Goal: Information Seeking & Learning: Learn about a topic

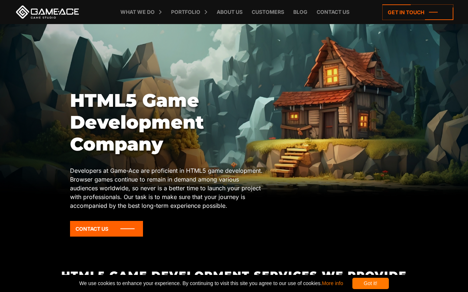
click at [421, 82] on div at bounding box center [234, 110] width 468 height 187
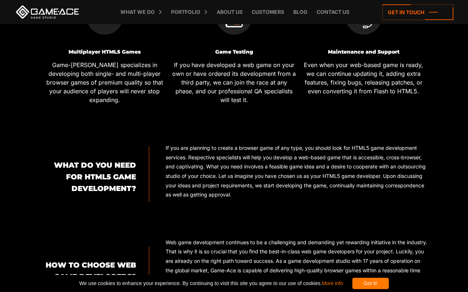
scroll to position [457, 0]
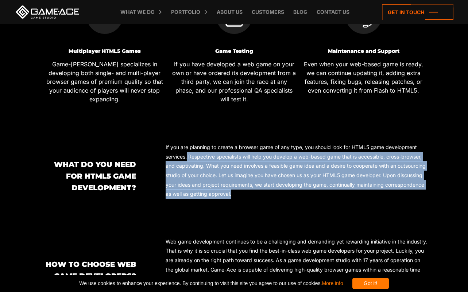
drag, startPoint x: 187, startPoint y: 157, endPoint x: 284, endPoint y: 199, distance: 105.3
click at [284, 199] on div "If you are planning to create a browser game of any type, you should look for H…" at bounding box center [288, 174] width 279 height 62
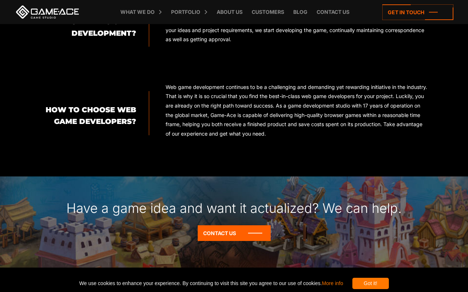
scroll to position [611, 0]
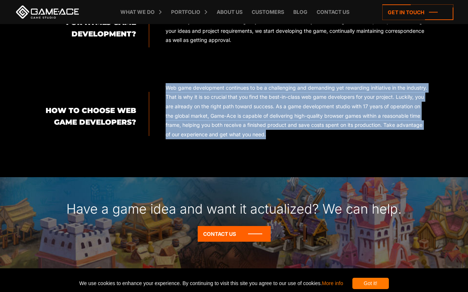
drag, startPoint x: 165, startPoint y: 86, endPoint x: 387, endPoint y: 139, distance: 228.1
click at [387, 139] on div "Web game development continues to be a challenging and demanding yet rewarding …" at bounding box center [288, 114] width 279 height 62
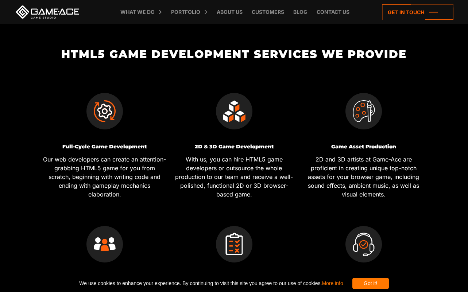
scroll to position [235, 0]
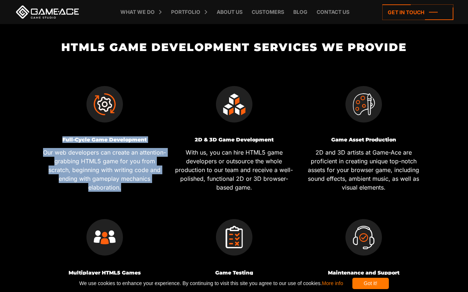
drag, startPoint x: 67, startPoint y: 142, endPoint x: 157, endPoint y: 182, distance: 98.5
click at [157, 182] on div "Full-Cycle Game Development Our web developers can create an attention-grabbing…" at bounding box center [105, 164] width 124 height 55
copy div "Full-Cycle Game Development Our web developers can create an attention-grabbing…"
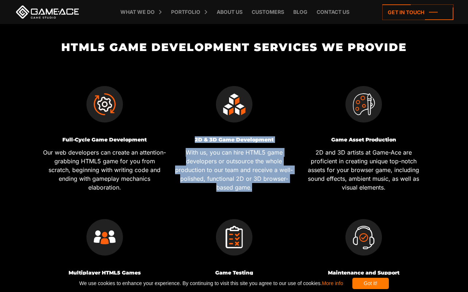
drag, startPoint x: 194, startPoint y: 139, endPoint x: 252, endPoint y: 187, distance: 74.6
click at [252, 187] on div "2D & 3D Game Development With us, you can hire HTML5 game developers or outsour…" at bounding box center [234, 164] width 124 height 55
copy div "2D & 3D Game Development With us, you can hire HTML5 game developers or outsour…"
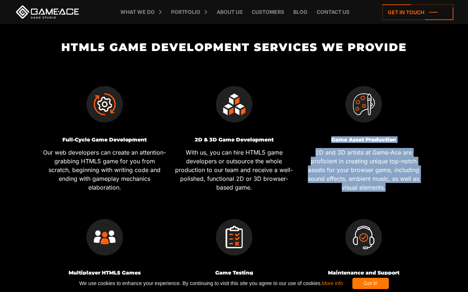
drag, startPoint x: 328, startPoint y: 141, endPoint x: 426, endPoint y: 175, distance: 103.9
click at [426, 175] on div "Game Asset Production 2D and 3D artists at Game-Ace are proficient in creating …" at bounding box center [363, 134] width 129 height 133
copy div "Game Asset Production 2D and 3D artists at Game-Ace are proficient in creating …"
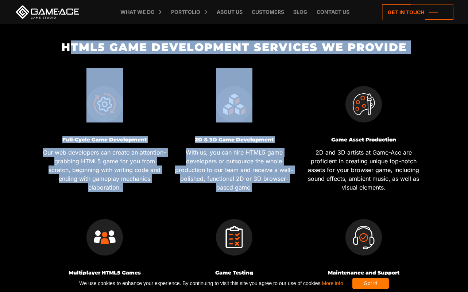
drag, startPoint x: 68, startPoint y: 47, endPoint x: 417, endPoint y: 59, distance: 349.6
click at [417, 59] on div "HTML5 Game Development Services We Provide Full-Cycle Game Development Our web …" at bounding box center [234, 187] width 388 height 293
click at [392, 51] on h2 "HTML5 Game Development Services We Provide" at bounding box center [234, 47] width 388 height 12
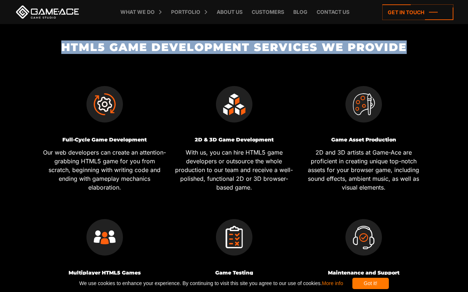
drag, startPoint x: 412, startPoint y: 46, endPoint x: -46, endPoint y: 46, distance: 458.0
copy h2 "HTML5 Game Development Services We Provide"
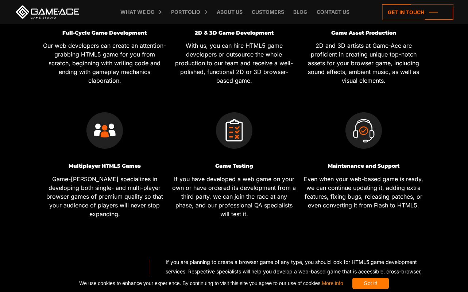
scroll to position [348, 0]
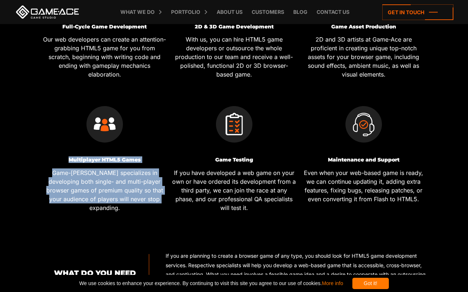
drag, startPoint x: 64, startPoint y: 160, endPoint x: 152, endPoint y: 203, distance: 98.5
click at [152, 203] on div "Multiplayer HTML5 Games Game-Ace specializes in developing both single- and mul…" at bounding box center [104, 154] width 129 height 133
copy div "Multiplayer HTML5 Games Game-Ace specializes in developing both single- and mul…"
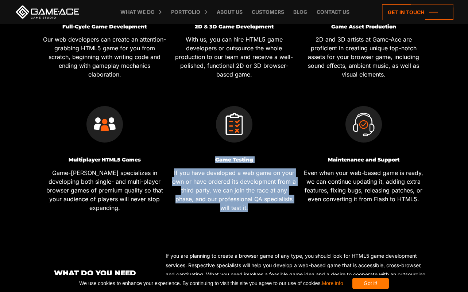
drag, startPoint x: 212, startPoint y: 161, endPoint x: 250, endPoint y: 206, distance: 58.8
click at [250, 206] on div "Game Testing If you have developed a web game on your own or have ordered its d…" at bounding box center [234, 184] width 124 height 55
copy div "Game Testing If you have developed a web game on your own or have ordered its d…"
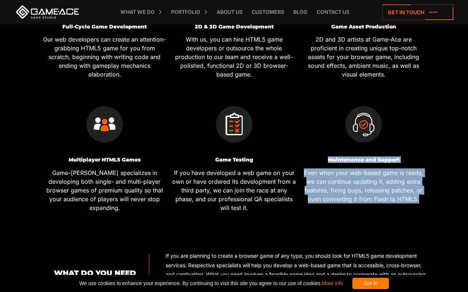
drag, startPoint x: 329, startPoint y: 160, endPoint x: 433, endPoint y: 203, distance: 112.5
copy div "Maintenance and Support Even when your web-based game is ready, we can continue…"
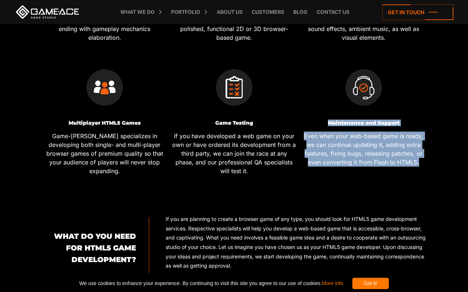
scroll to position [466, 0]
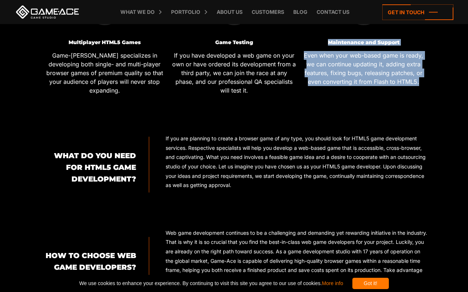
drag, startPoint x: 50, startPoint y: 154, endPoint x: 139, endPoint y: 187, distance: 95.1
click at [139, 187] on div "What Do You Need for HTML5 Game Development?" at bounding box center [94, 165] width 109 height 56
copy h2 "What Do You Need for HTML5 Game Development?"
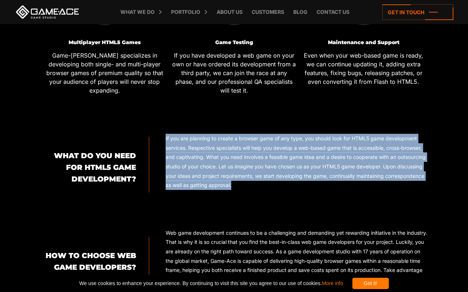
drag, startPoint x: 167, startPoint y: 138, endPoint x: 266, endPoint y: 192, distance: 113.1
click at [266, 192] on div "If you are planning to create a browser game of any type, you should look for H…" at bounding box center [288, 165] width 279 height 62
copy p "If you are planning to create a browser game of any type, you should look for H…"
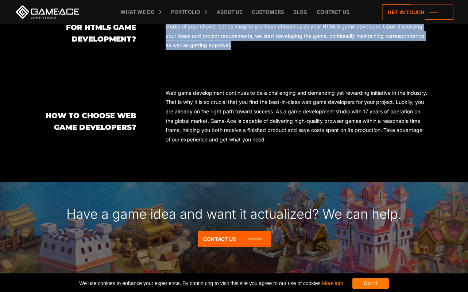
scroll to position [617, 0]
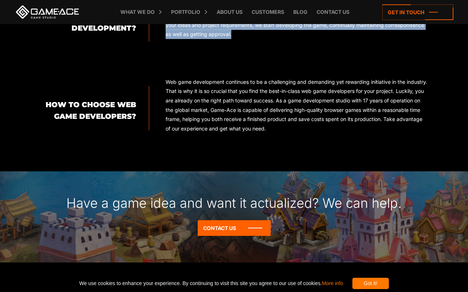
drag, startPoint x: 39, startPoint y: 104, endPoint x: 137, endPoint y: 119, distance: 100.0
copy h2 "How to Choose Web Game Developers?"
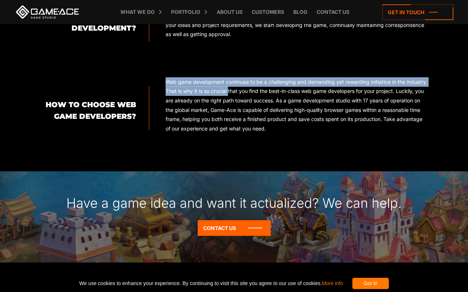
drag, startPoint x: 167, startPoint y: 84, endPoint x: 229, endPoint y: 89, distance: 63.0
click at [229, 89] on p "Web game development continues to be a challenging and demanding yet rewarding …" at bounding box center [297, 105] width 263 height 56
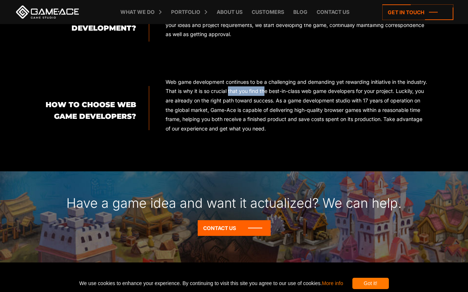
drag, startPoint x: 229, startPoint y: 89, endPoint x: 266, endPoint y: 95, distance: 37.3
click at [266, 95] on p "Web game development continues to be a challenging and demanding yet rewarding …" at bounding box center [297, 105] width 263 height 56
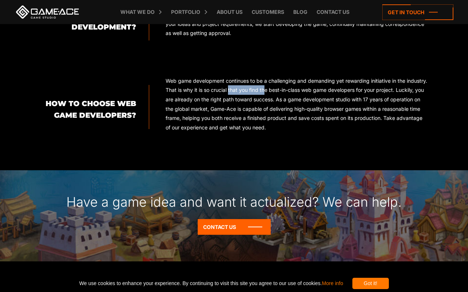
scroll to position [618, 0]
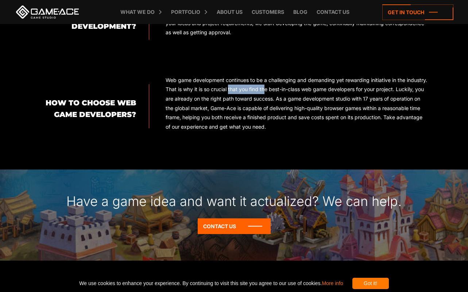
click at [209, 82] on p "Web game development continues to be a challenging and demanding yet rewarding …" at bounding box center [297, 103] width 263 height 56
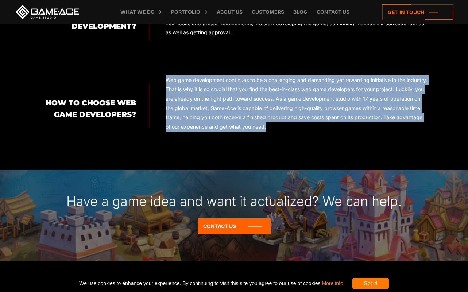
drag, startPoint x: 165, startPoint y: 80, endPoint x: 321, endPoint y: 134, distance: 165.1
click at [321, 134] on div "Web game development continues to be a challenging and demanding yet rewarding …" at bounding box center [288, 106] width 279 height 62
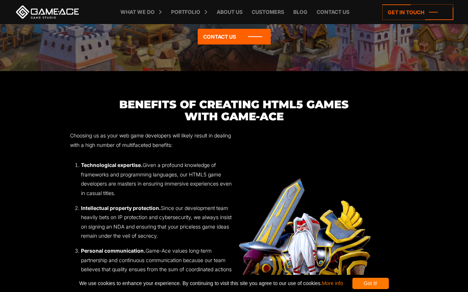
scroll to position [854, 0]
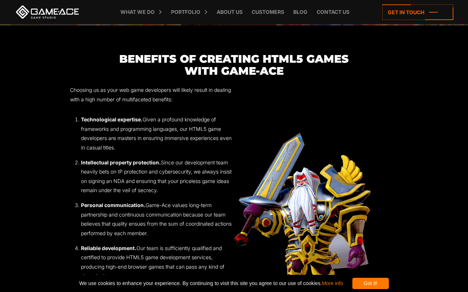
drag, startPoint x: 119, startPoint y: 56, endPoint x: 112, endPoint y: 53, distance: 7.7
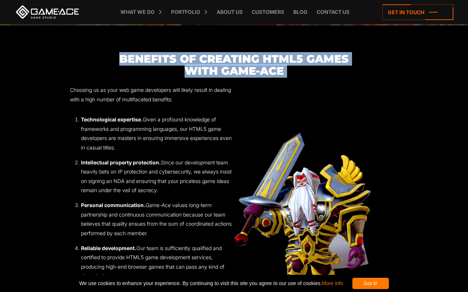
drag, startPoint x: 121, startPoint y: 54, endPoint x: 283, endPoint y: 79, distance: 164.1
click at [283, 79] on div "Benefits of Creating HTML5 Games with Game-Ace Choosing us as your web game dev…" at bounding box center [233, 215] width 327 height 324
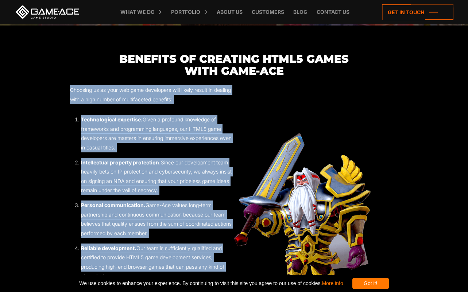
drag, startPoint x: 65, startPoint y: 90, endPoint x: 228, endPoint y: 270, distance: 242.7
click at [228, 270] on section "Benefits of Creating HTML5 Games with Game-Ace Choosing us as your web game dev…" at bounding box center [234, 215] width 468 height 324
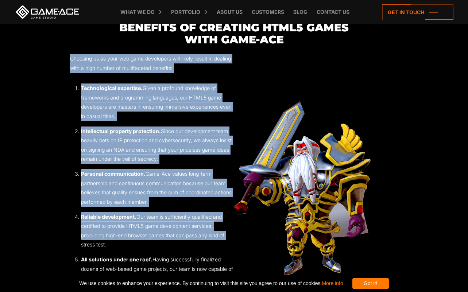
scroll to position [891, 0]
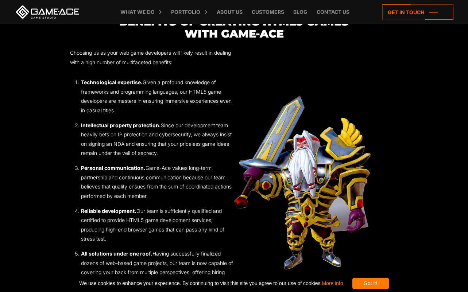
click at [111, 236] on li "Reliable development. Our team is sufficiently qualified and certified to provi…" at bounding box center [157, 224] width 153 height 37
drag, startPoint x: 70, startPoint y: 50, endPoint x: 124, endPoint y: 237, distance: 195.3
click at [124, 237] on section "Benefits of Creating HTML5 Games with Game-Ace Choosing us as your web game dev…" at bounding box center [234, 178] width 468 height 324
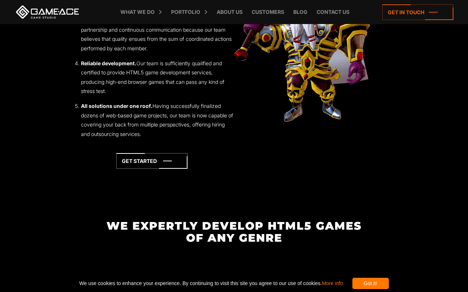
scroll to position [1084, 0]
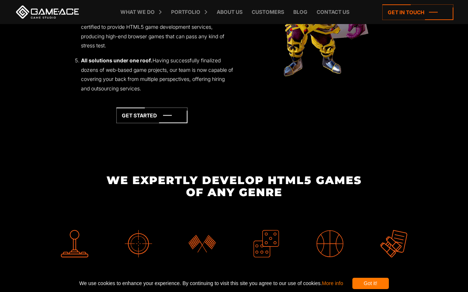
drag, startPoint x: 71, startPoint y: 60, endPoint x: 158, endPoint y: 91, distance: 92.8
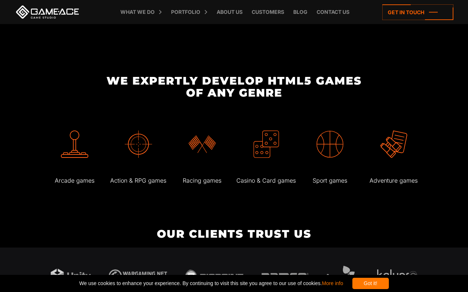
scroll to position [1186, 0]
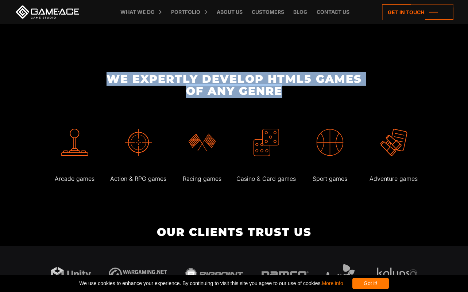
drag, startPoint x: 108, startPoint y: 77, endPoint x: 345, endPoint y: 88, distance: 237.3
click at [345, 88] on h2 "We Expertly Develop HTML5 Games of Any Genre" at bounding box center [234, 85] width 388 height 24
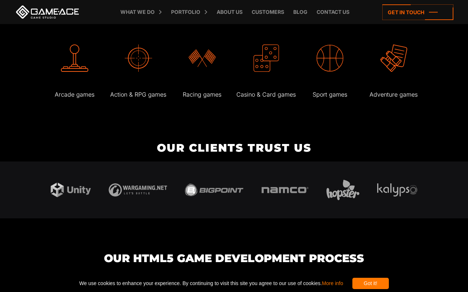
scroll to position [1253, 0]
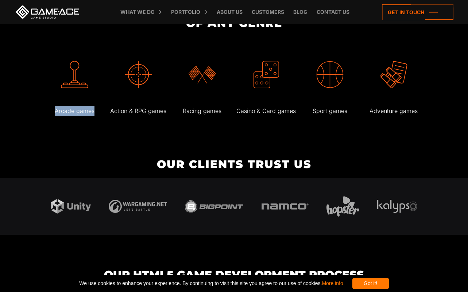
drag, startPoint x: 54, startPoint y: 109, endPoint x: 97, endPoint y: 109, distance: 43.4
click at [97, 109] on p "Arcade games" at bounding box center [74, 111] width 62 height 11
drag, startPoint x: 111, startPoint y: 111, endPoint x: 167, endPoint y: 111, distance: 56.2
click at [167, 111] on p "Action & RPG games" at bounding box center [138, 111] width 62 height 11
drag, startPoint x: 183, startPoint y: 108, endPoint x: 223, endPoint y: 108, distance: 39.7
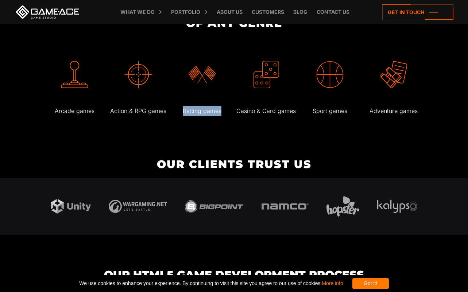
click at [223, 108] on p "Racing games" at bounding box center [202, 111] width 62 height 11
drag, startPoint x: 238, startPoint y: 111, endPoint x: 296, endPoint y: 107, distance: 58.1
click at [296, 107] on p "Casino & Card games" at bounding box center [266, 111] width 62 height 11
drag, startPoint x: 311, startPoint y: 111, endPoint x: 348, endPoint y: 111, distance: 36.5
click at [348, 111] on p "Sport games" at bounding box center [330, 111] width 62 height 11
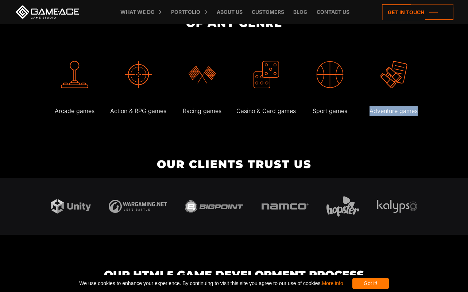
drag, startPoint x: 370, startPoint y: 111, endPoint x: 432, endPoint y: 111, distance: 62.4
click at [432, 111] on body "HTML5 Game Development Company Developers at Game-Ace are proficient in HTML5 g…" at bounding box center [234, 295] width 468 height 3097
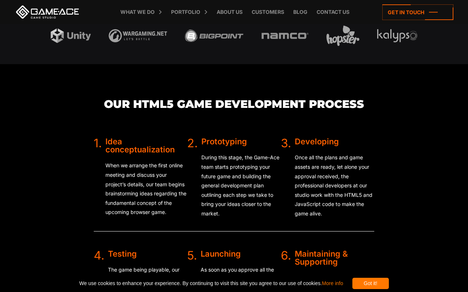
scroll to position [1428, 0]
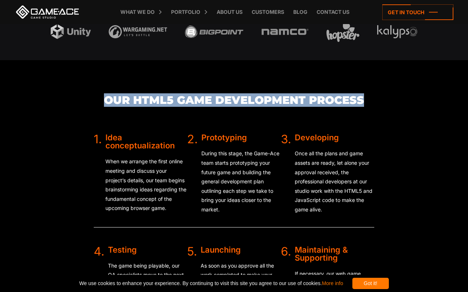
drag, startPoint x: 101, startPoint y: 101, endPoint x: 362, endPoint y: 100, distance: 261.1
click at [362, 100] on h3 "Our HTML5 Game Development Process" at bounding box center [234, 100] width 281 height 12
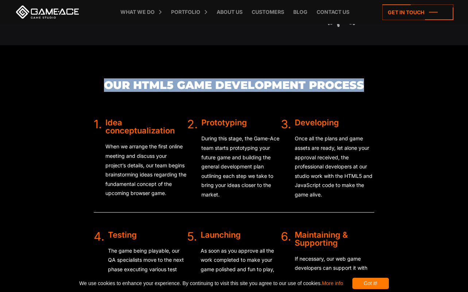
scroll to position [1502, 0]
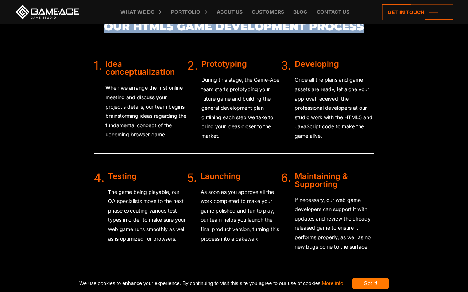
drag, startPoint x: 89, startPoint y: 63, endPoint x: 168, endPoint y: 134, distance: 105.9
click at [168, 134] on div "Our HTML5 Game Development Process 1. Idea сonceptualization When we arrange th…" at bounding box center [233, 163] width 327 height 353
drag, startPoint x: 187, startPoint y: 63, endPoint x: 239, endPoint y: 148, distance: 100.0
click at [239, 148] on div "2. Prototyping During this stage, the Game-Ace team starts prototyping your fut…" at bounding box center [234, 107] width 94 height 94
drag, startPoint x: 281, startPoint y: 63, endPoint x: 327, endPoint y: 137, distance: 86.5
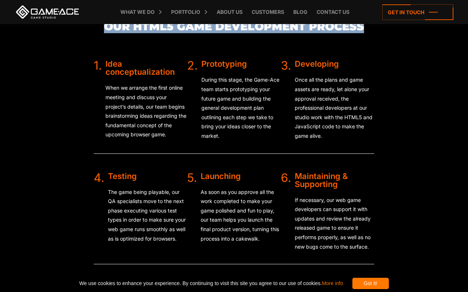
click at [327, 137] on div "3. Developing Once all the plans and game assets are ready, let alone your appr…" at bounding box center [328, 104] width 94 height 88
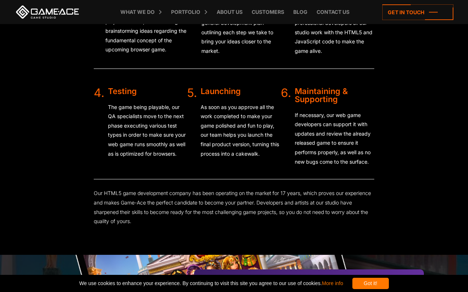
scroll to position [1627, 0]
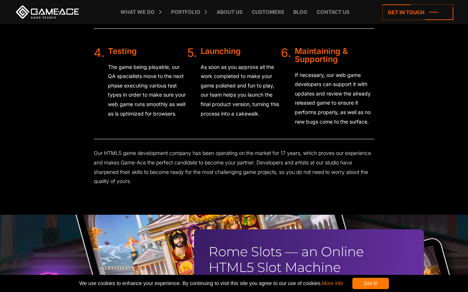
drag, startPoint x: 93, startPoint y: 49, endPoint x: 187, endPoint y: 118, distance: 116.6
click at [187, 118] on div "Our HTML5 Game Development Process 1. Idea сonceptualization When we arrange th…" at bounding box center [233, 37] width 327 height 353
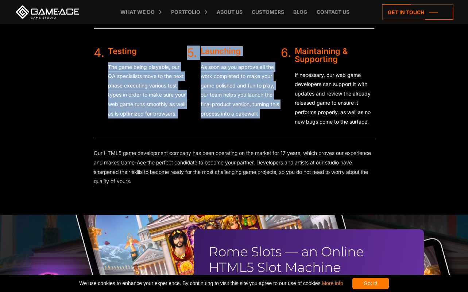
drag, startPoint x: 185, startPoint y: 51, endPoint x: 259, endPoint y: 120, distance: 101.4
click at [259, 120] on div "1. Idea сonceptualization When we arrange the first online meeting and discuss …" at bounding box center [234, 37] width 281 height 223
click at [266, 114] on p "As soon as you approve all the work completed to make your game polished and fu…" at bounding box center [241, 90] width 80 height 56
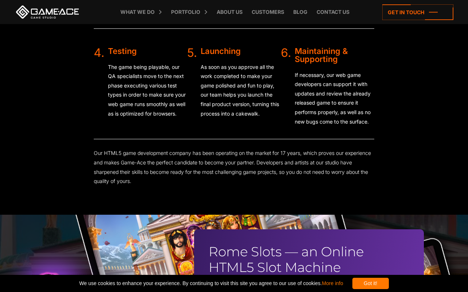
drag, startPoint x: 269, startPoint y: 115, endPoint x: 190, endPoint y: 47, distance: 104.0
click at [190, 47] on div "5. Launching As soon as you approve all the work completed to make your game po…" at bounding box center [234, 86] width 94 height 79
drag, startPoint x: 282, startPoint y: 51, endPoint x: 382, endPoint y: 121, distance: 122.3
click at [382, 121] on div "Our HTML5 Game Development Process 1. Idea сonceptualization When we arrange th…" at bounding box center [233, 37] width 327 height 353
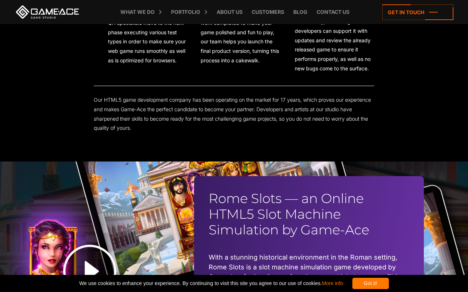
scroll to position [1691, 0]
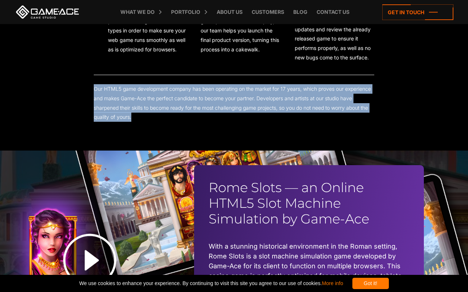
drag, startPoint x: 92, startPoint y: 89, endPoint x: 147, endPoint y: 123, distance: 64.6
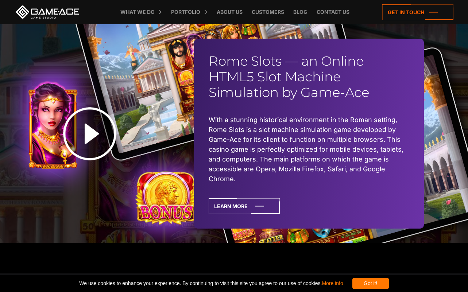
scroll to position [1815, 0]
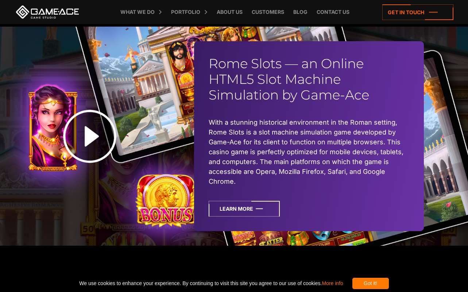
click at [230, 210] on icon at bounding box center [244, 209] width 71 height 16
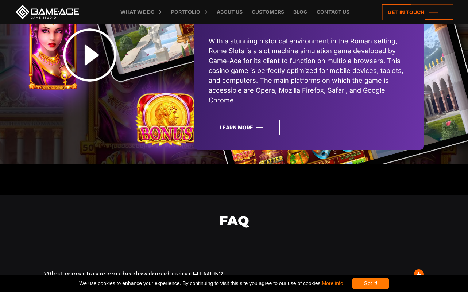
scroll to position [1932, 0]
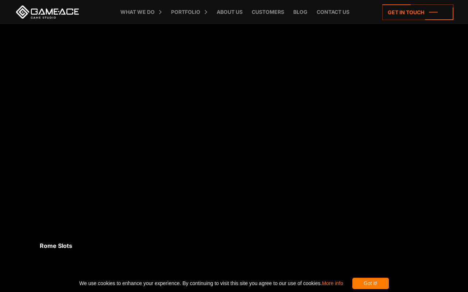
scroll to position [919, 0]
click at [435, 174] on body "Rome Slots Games we made Back to top Spinning Reels for Cash Online Rome Slots …" at bounding box center [234, 275] width 468 height 2389
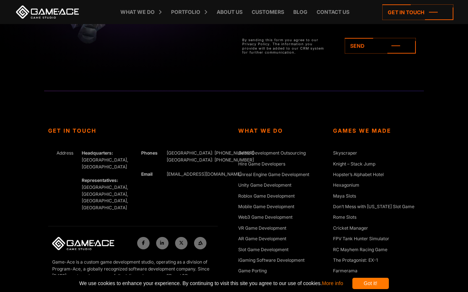
scroll to position [2047, 0]
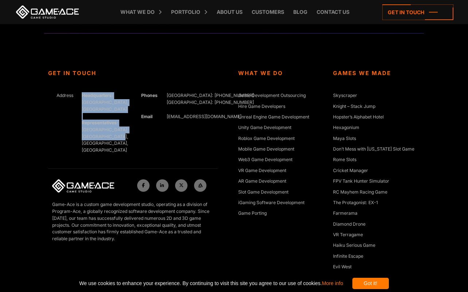
drag, startPoint x: 79, startPoint y: 95, endPoint x: 122, endPoint y: 135, distance: 59.1
click at [122, 135] on div "Address Headquarters: [GEOGRAPHIC_DATA], Cyprus Representatives: [GEOGRAPHIC_DA…" at bounding box center [90, 126] width 85 height 69
click at [264, 256] on div "What We Do Game Development Outsourcing Hire Game Developers Unreal Engine Game…" at bounding box center [281, 175] width 95 height 210
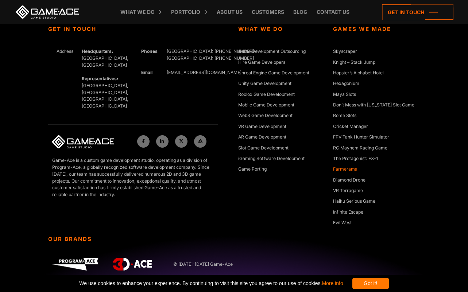
scroll to position [2097, 0]
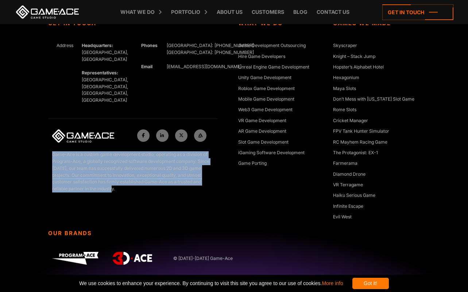
drag, startPoint x: 49, startPoint y: 133, endPoint x: 154, endPoint y: 165, distance: 109.6
click at [154, 165] on div "Game-Ace is a custom game development studio, operating as a division of Progra…" at bounding box center [133, 174] width 170 height 47
click at [154, 165] on p "Game-Ace is a custom game development studio, operating as a division of Progra…" at bounding box center [132, 171] width 161 height 41
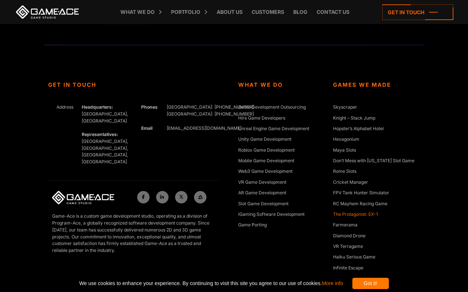
scroll to position [2033, 0]
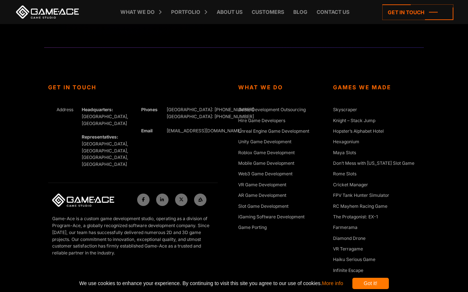
click at [387, 277] on div "Got it! We use cookies to enhance your experience. By continuing to visit this …" at bounding box center [234, 283] width 468 height 17
click at [387, 282] on div "Got it!" at bounding box center [370, 283] width 36 height 11
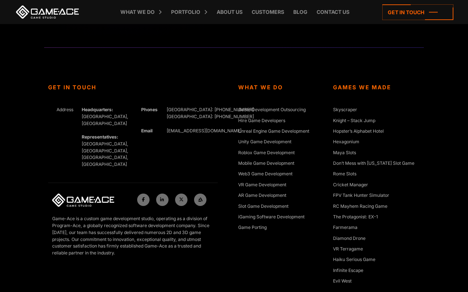
click at [278, 234] on li "Game Porting" at bounding box center [281, 229] width 87 height 11
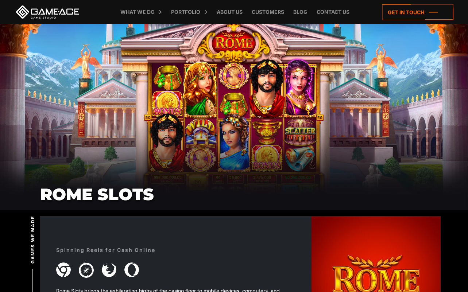
scroll to position [0, 0]
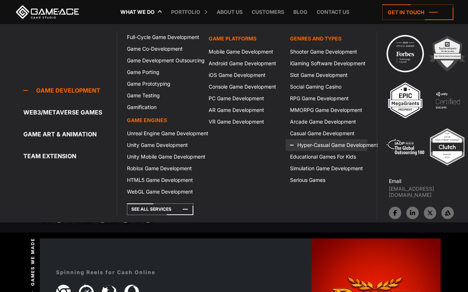
click at [305, 143] on icon at bounding box center [299, 145] width 18 height 12
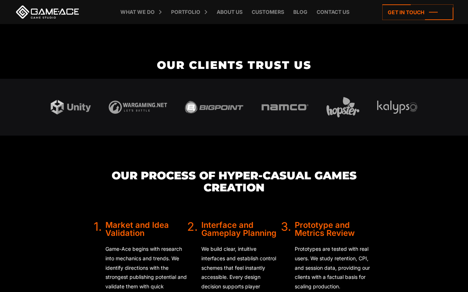
scroll to position [1386, 0]
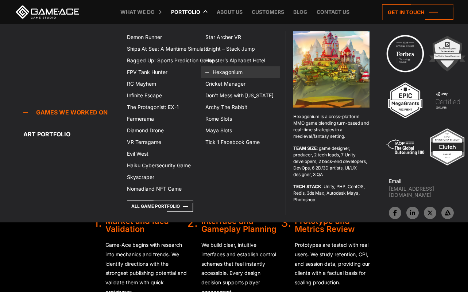
click at [223, 75] on link "Hexagonium" at bounding box center [240, 72] width 79 height 12
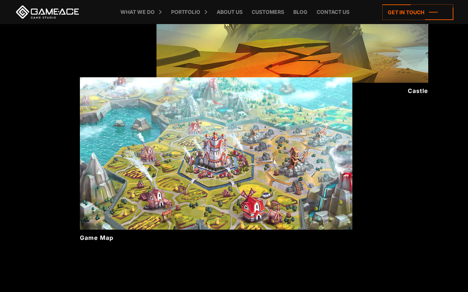
scroll to position [1907, 0]
